Goal: Transaction & Acquisition: Purchase product/service

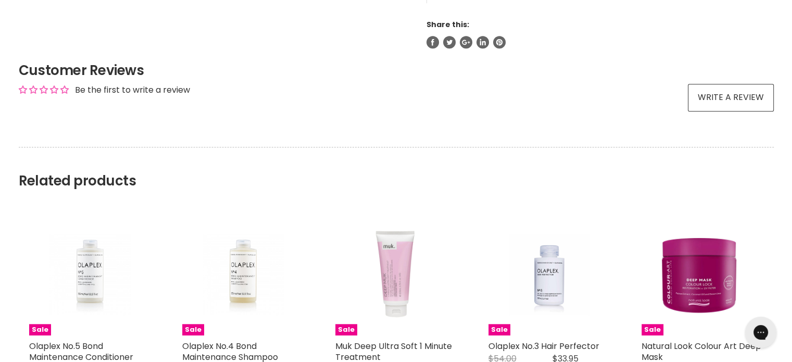
scroll to position [989, 0]
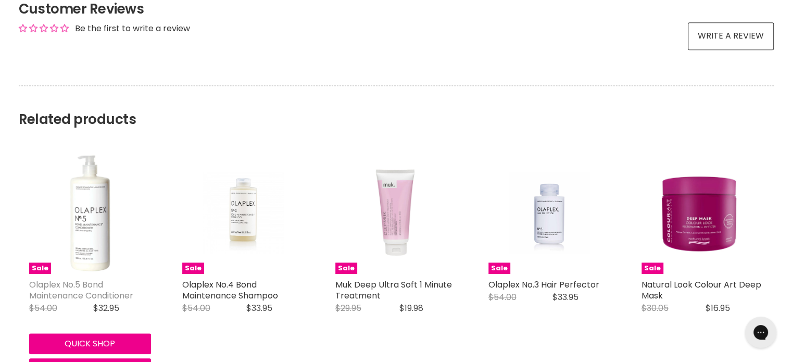
click at [87, 282] on link "Olaplex No.5 Bond Maintenance Conditioner" at bounding box center [81, 289] width 104 height 23
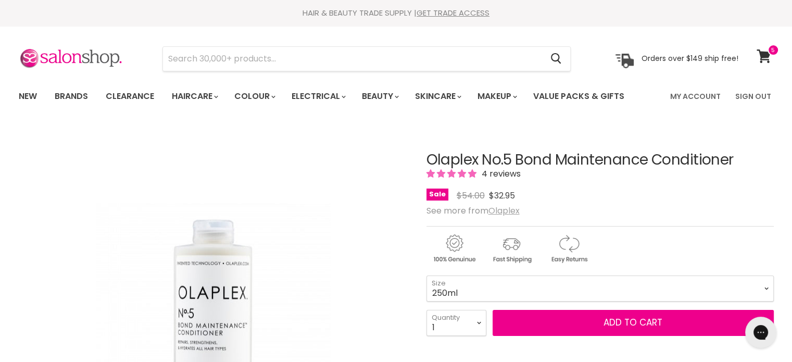
click at [515, 207] on u "Olaplex" at bounding box center [503, 211] width 31 height 12
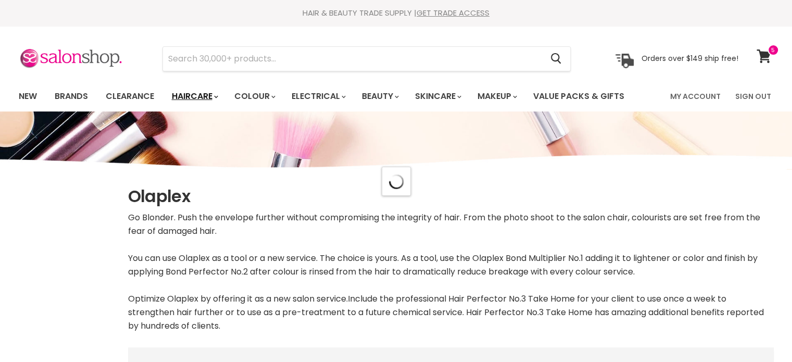
select select "manual"
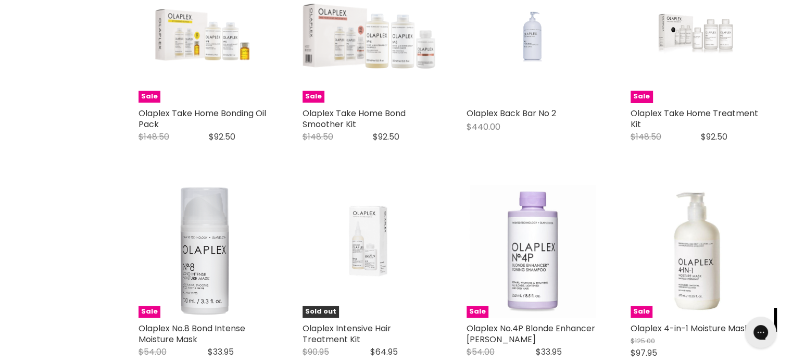
scroll to position [885, 0]
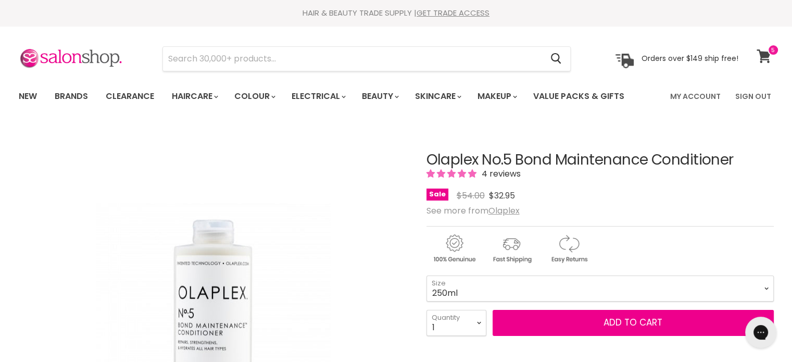
click at [769, 58] on icon at bounding box center [763, 56] width 15 height 14
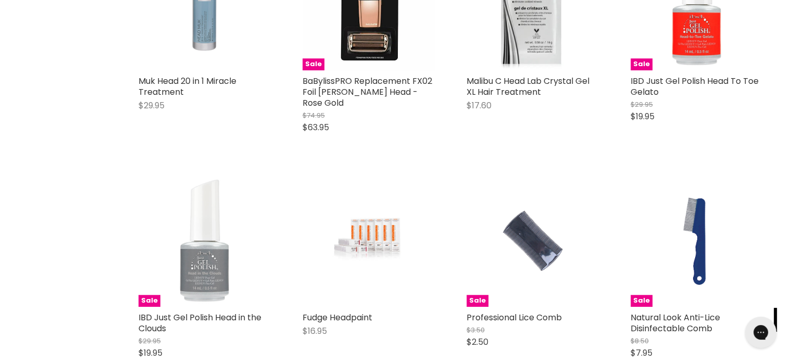
scroll to position [989, 0]
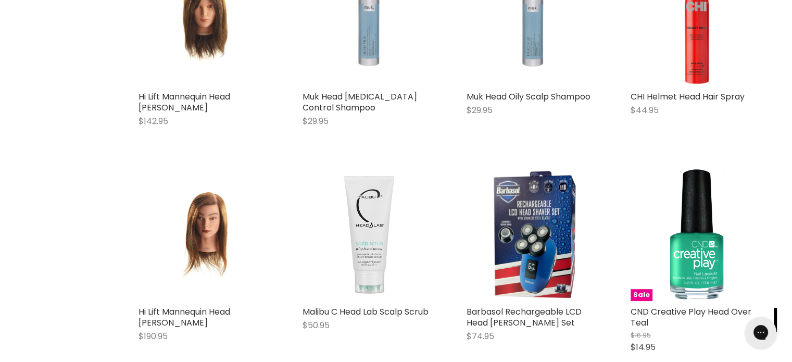
scroll to position [624, 0]
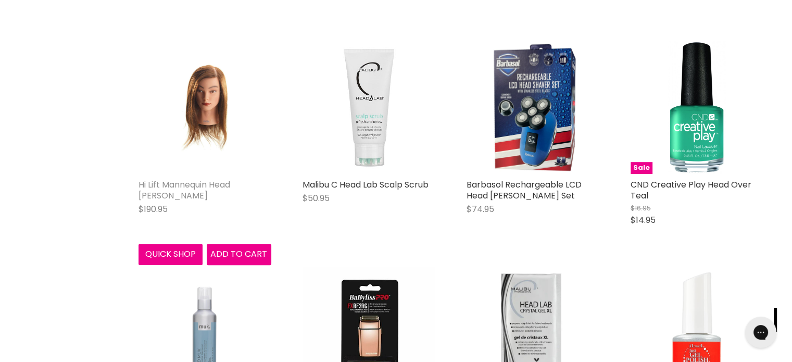
click at [189, 178] on link "Hi Lift Mannequin Head [PERSON_NAME]" at bounding box center [184, 189] width 92 height 23
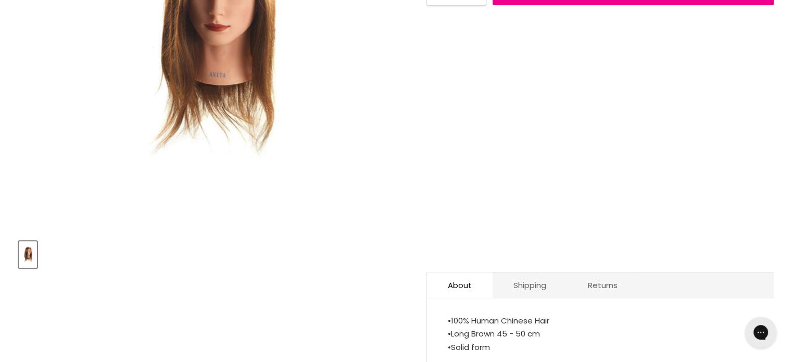
scroll to position [364, 0]
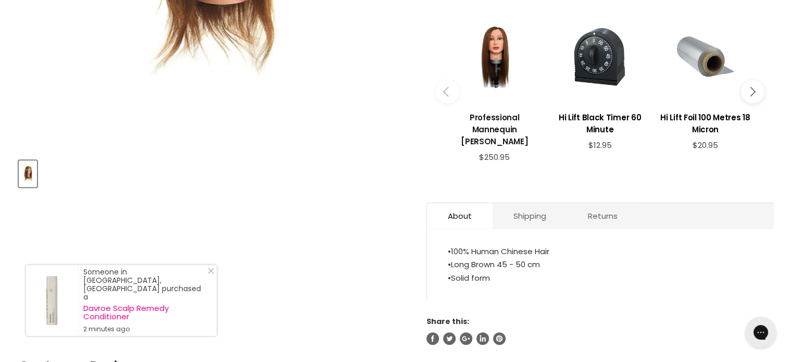
click at [499, 121] on h3 "Professional Mannequin Angie" at bounding box center [494, 129] width 95 height 36
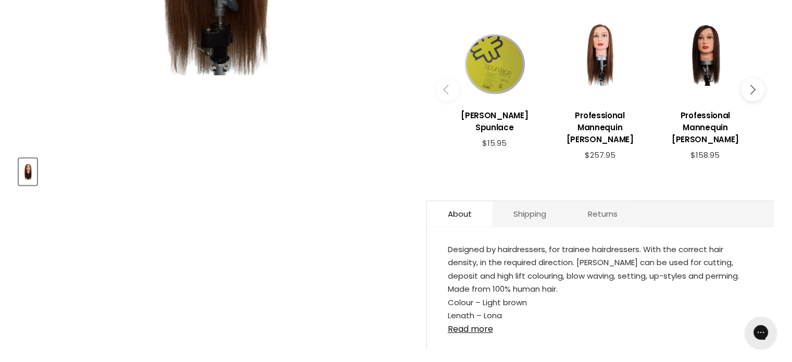
scroll to position [364, 0]
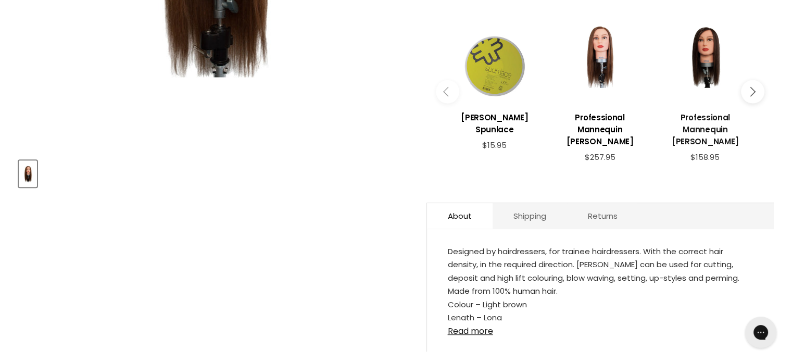
click at [716, 114] on h3 "Professional Mannequin [PERSON_NAME]" at bounding box center [704, 129] width 95 height 36
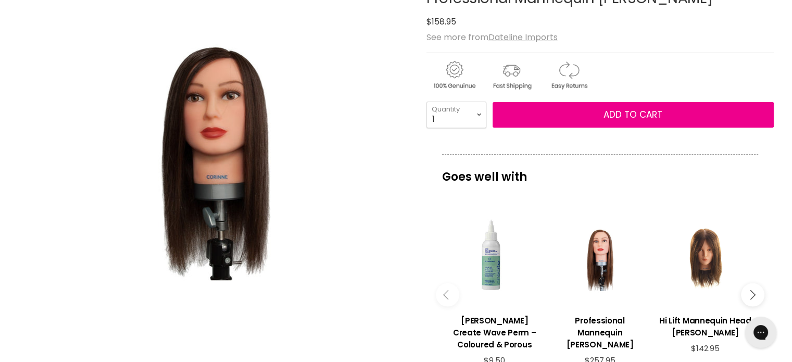
scroll to position [156, 0]
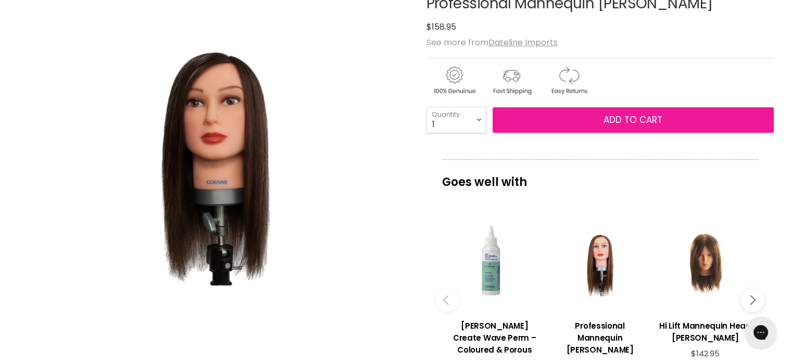
click at [580, 124] on button "Add to cart" at bounding box center [632, 120] width 281 height 26
click at [581, 118] on button "Add to cart" at bounding box center [632, 120] width 281 height 26
